Goal: Task Accomplishment & Management: Manage account settings

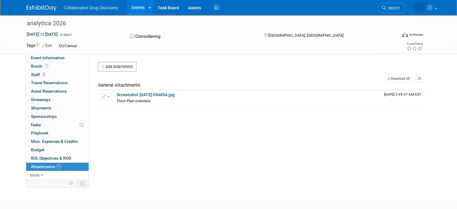
click at [386, 6] on icon at bounding box center [384, 8] width 4 height 4
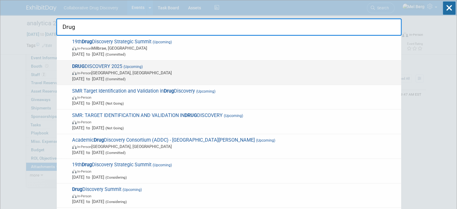
type input "Drug"
click at [191, 60] on div "DRUG DISCOVERY 2025 (Upcoming) In-Person [GEOGRAPHIC_DATA], [GEOGRAPHIC_DATA] […" at bounding box center [229, 72] width 344 height 25
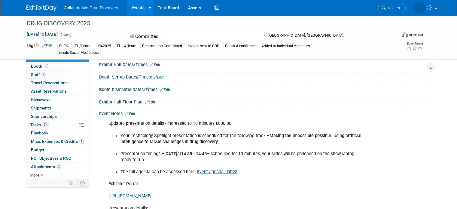
scroll to position [210, 0]
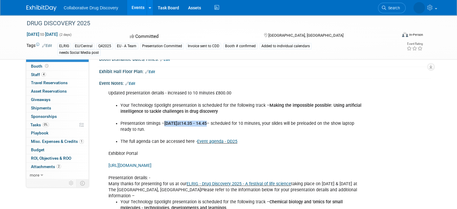
copy li "22nd October at 14.35 - 14.45"
drag, startPoint x: 160, startPoint y: 122, endPoint x: 217, endPoint y: 121, distance: 57.1
click at [217, 121] on li "Presentation timings – 22nd October at 14.35 - 14.45 – scheduled for 10 minutes…" at bounding box center [241, 126] width 242 height 12
click at [207, 121] on b "14.35 - 14.45" at bounding box center [194, 123] width 26 height 5
drag, startPoint x: 217, startPoint y: 121, endPoint x: 237, endPoint y: 110, distance: 22.7
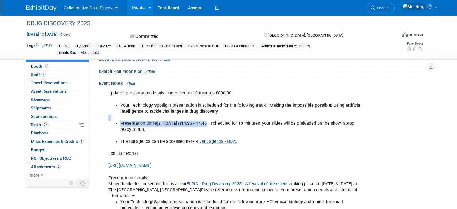
click at [207, 121] on b "14.35 - 14.45" at bounding box center [194, 123] width 26 height 5
copy div "Technology Spotlight presentation is scheduled for the following track – Making…"
drag, startPoint x: 218, startPoint y: 121, endPoint x: 126, endPoint y: 103, distance: 94.2
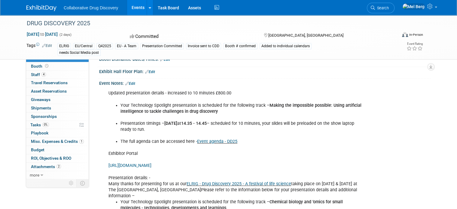
click at [42, 44] on icon at bounding box center [44, 46] width 4 height 4
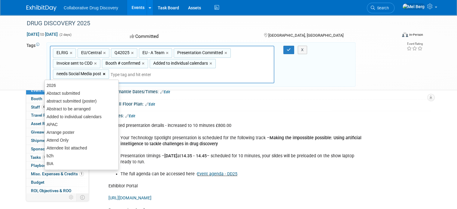
click at [107, 71] on link "×" at bounding box center [105, 74] width 4 height 7
type input "ELRIG, EU/Central, Q42025, EU - A Team, Presentation Committed, Invoice sent to…"
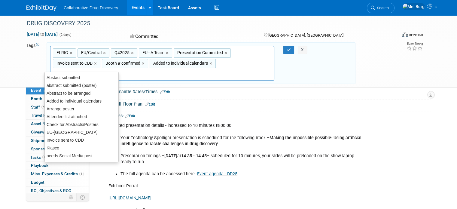
type input "sch"
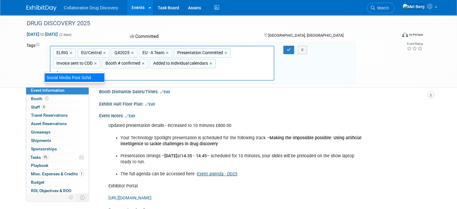
click at [84, 78] on div "Social Media Post Schd" at bounding box center [74, 77] width 60 height 8
type input "ELRIG, EU/Central, Q42025, EU - A Team, Presentation Committed, Invoice sent to…"
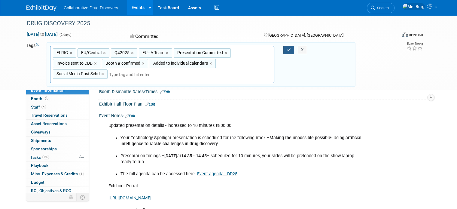
click at [289, 51] on icon "button" at bounding box center [288, 50] width 4 height 4
